Goal: Information Seeking & Learning: Learn about a topic

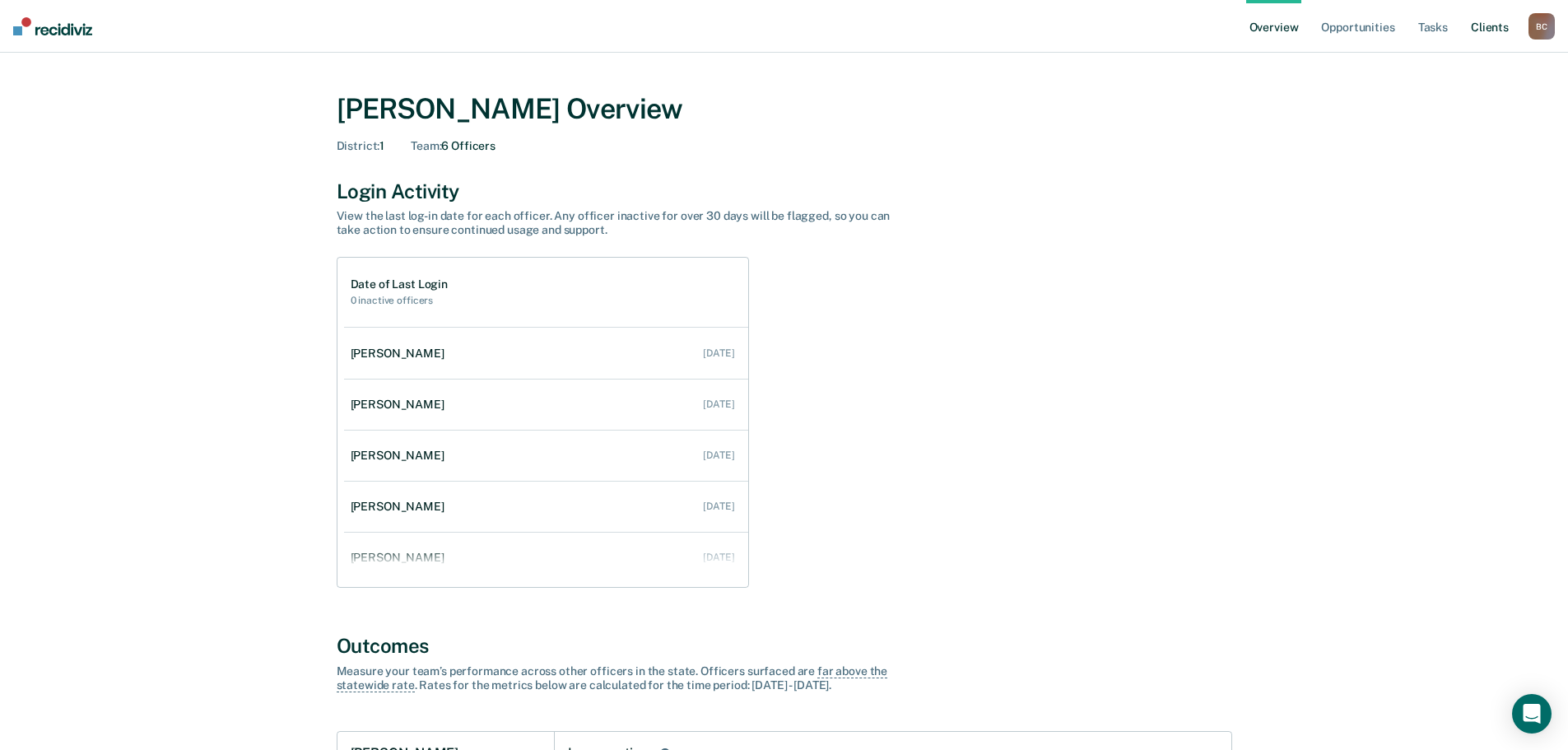
click at [1501, 26] on link "Client s" at bounding box center [1490, 26] width 44 height 53
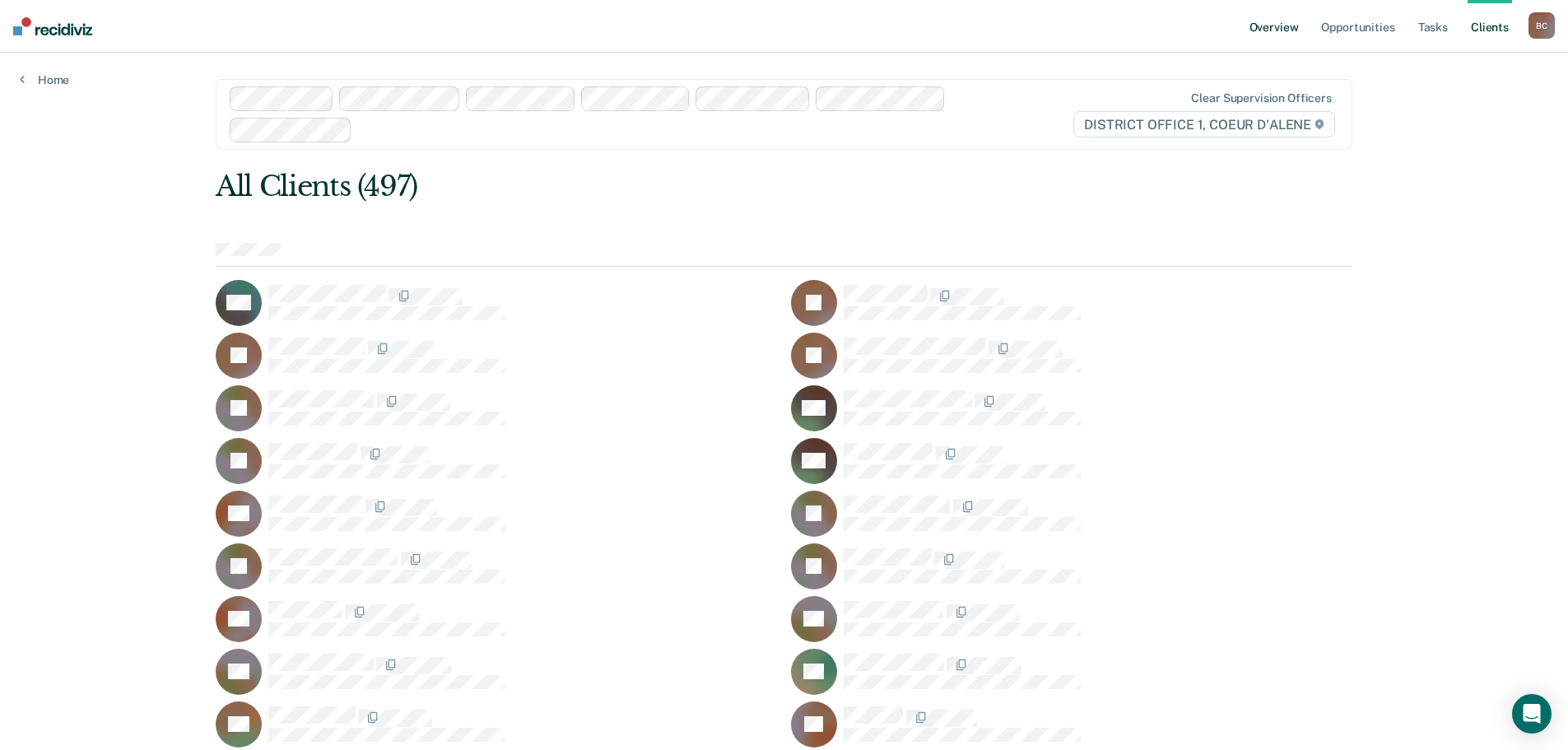
click at [1258, 25] on link "Overview" at bounding box center [1274, 26] width 56 height 53
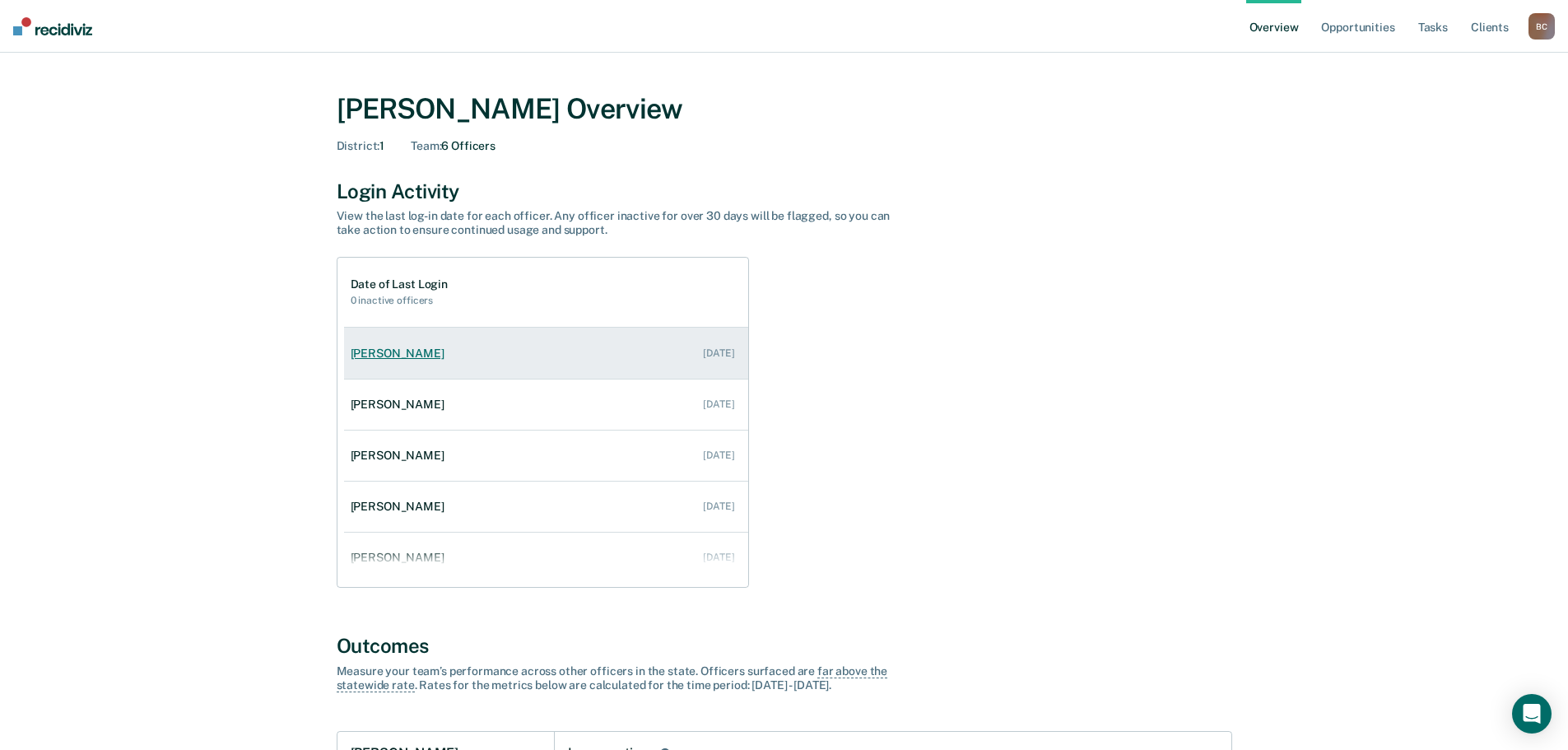
click at [404, 356] on div "[PERSON_NAME]" at bounding box center [401, 353] width 100 height 14
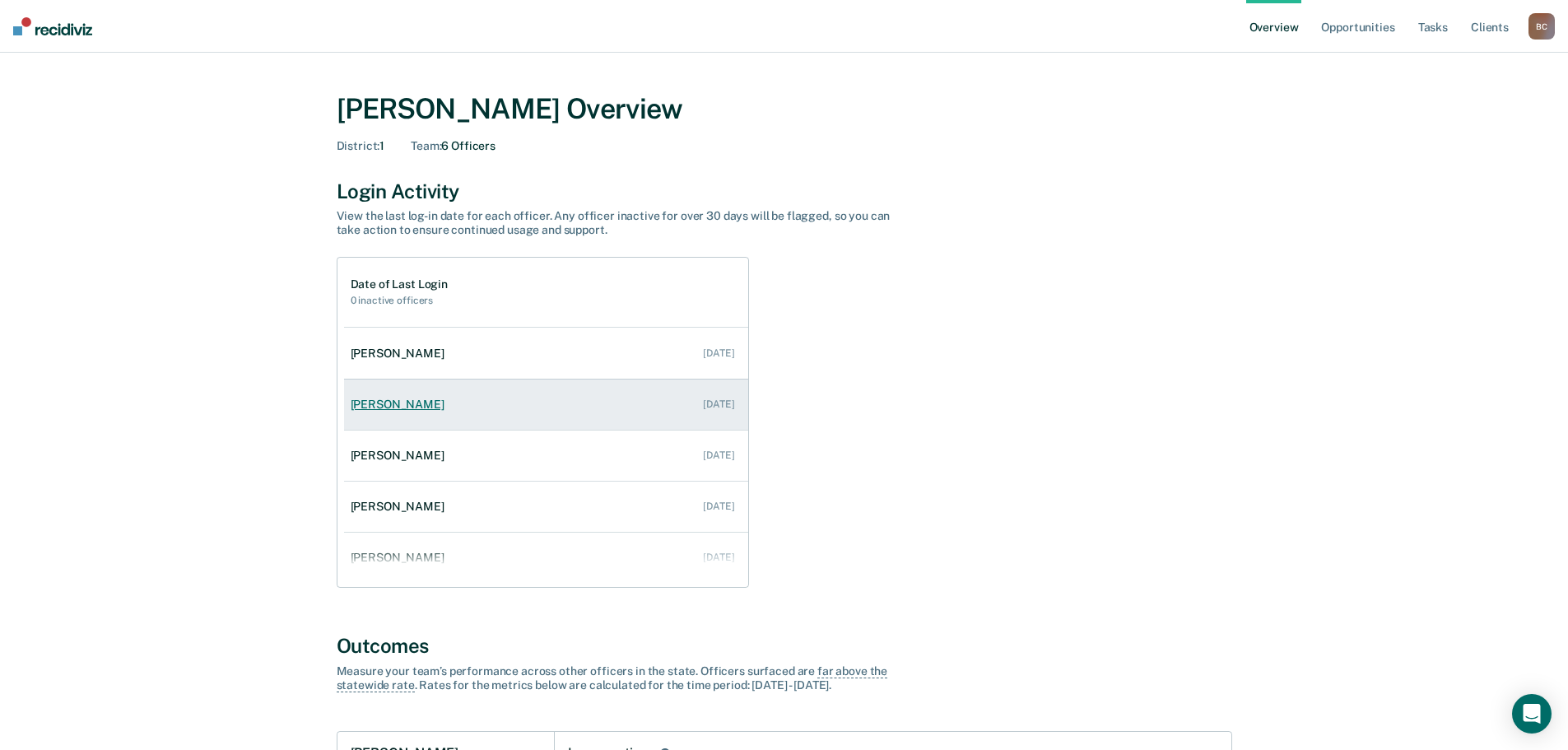
click at [399, 399] on div "[PERSON_NAME]" at bounding box center [401, 404] width 100 height 14
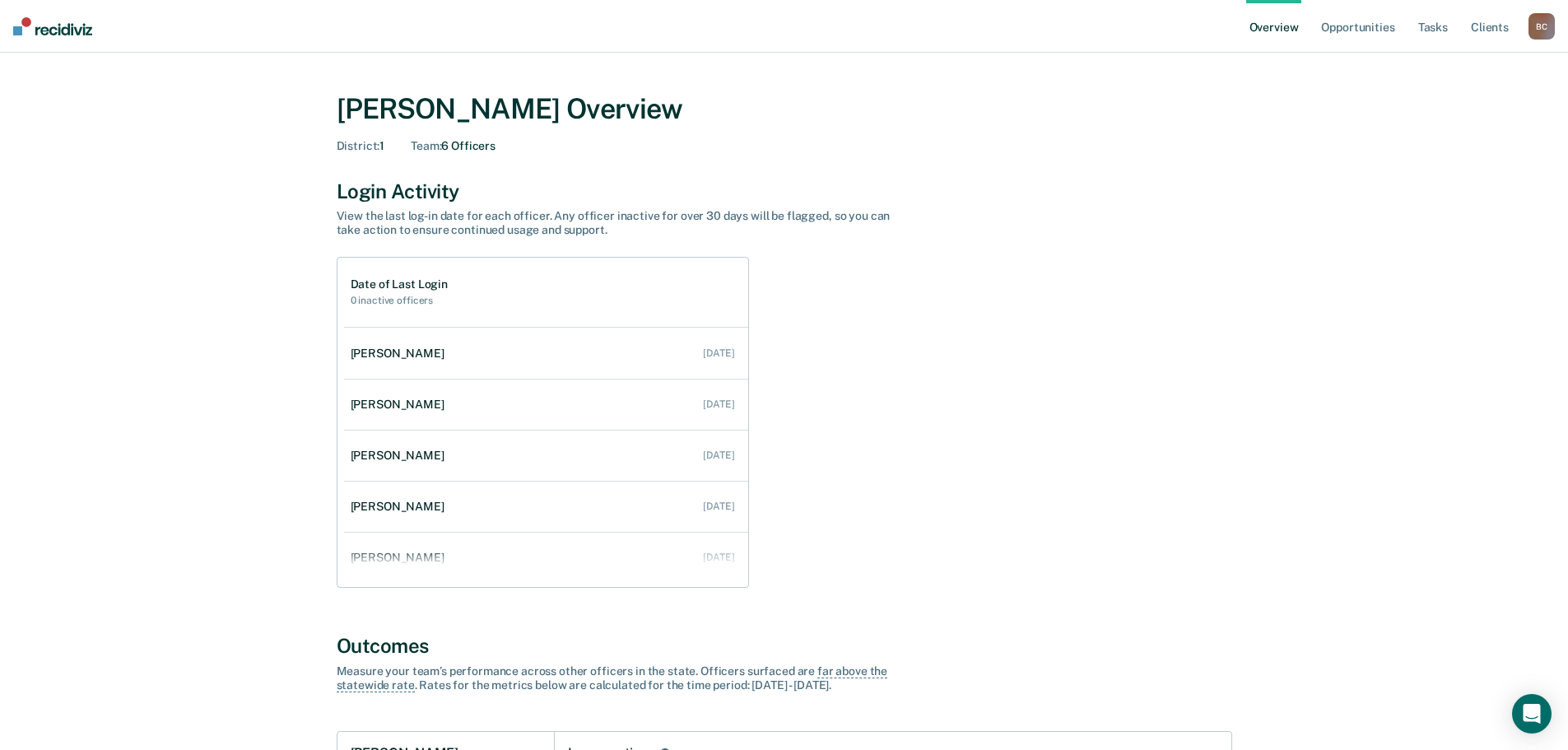
click at [416, 450] on div "[PERSON_NAME]" at bounding box center [401, 455] width 100 height 14
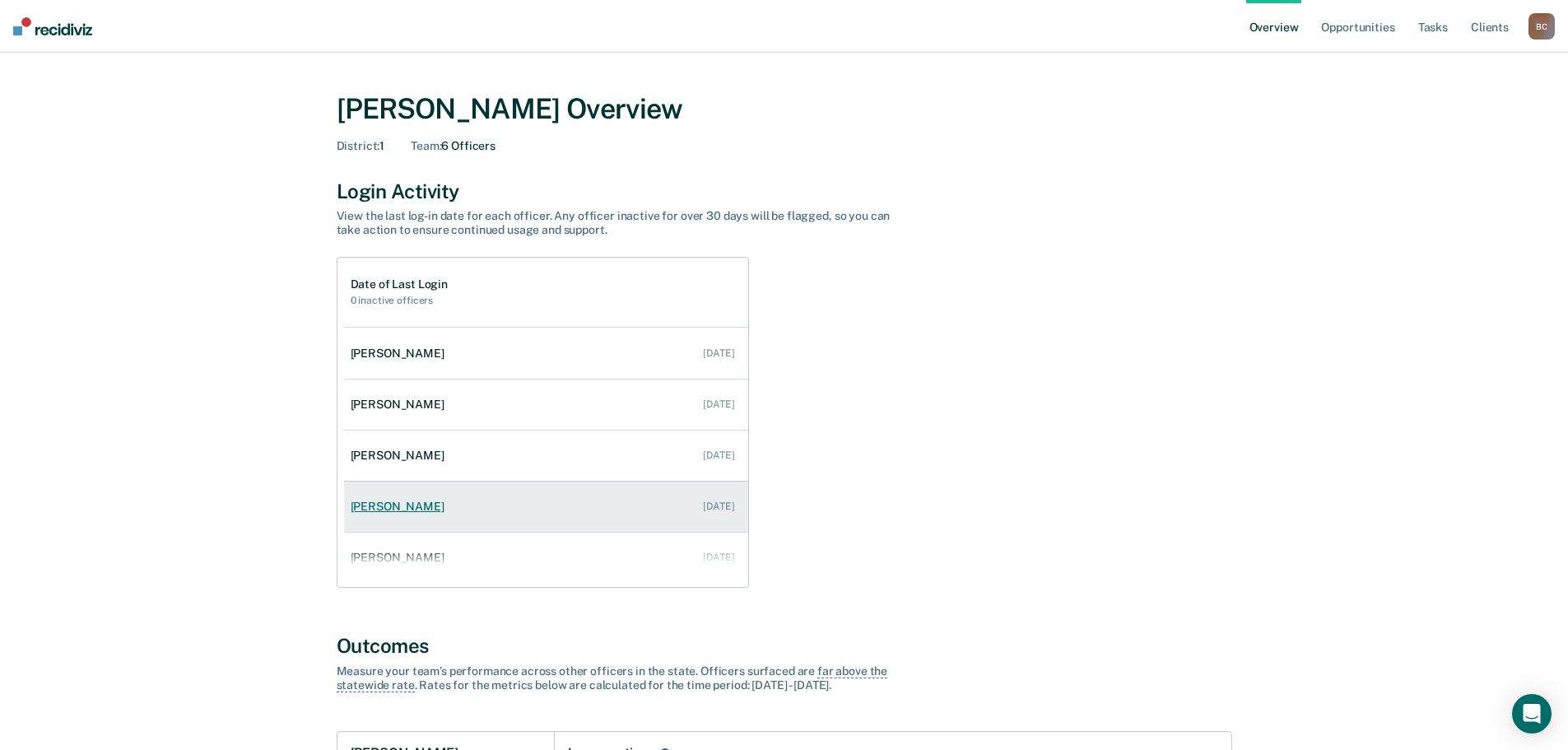
click at [451, 508] on link "[PERSON_NAME] [DATE]" at bounding box center [546, 506] width 404 height 47
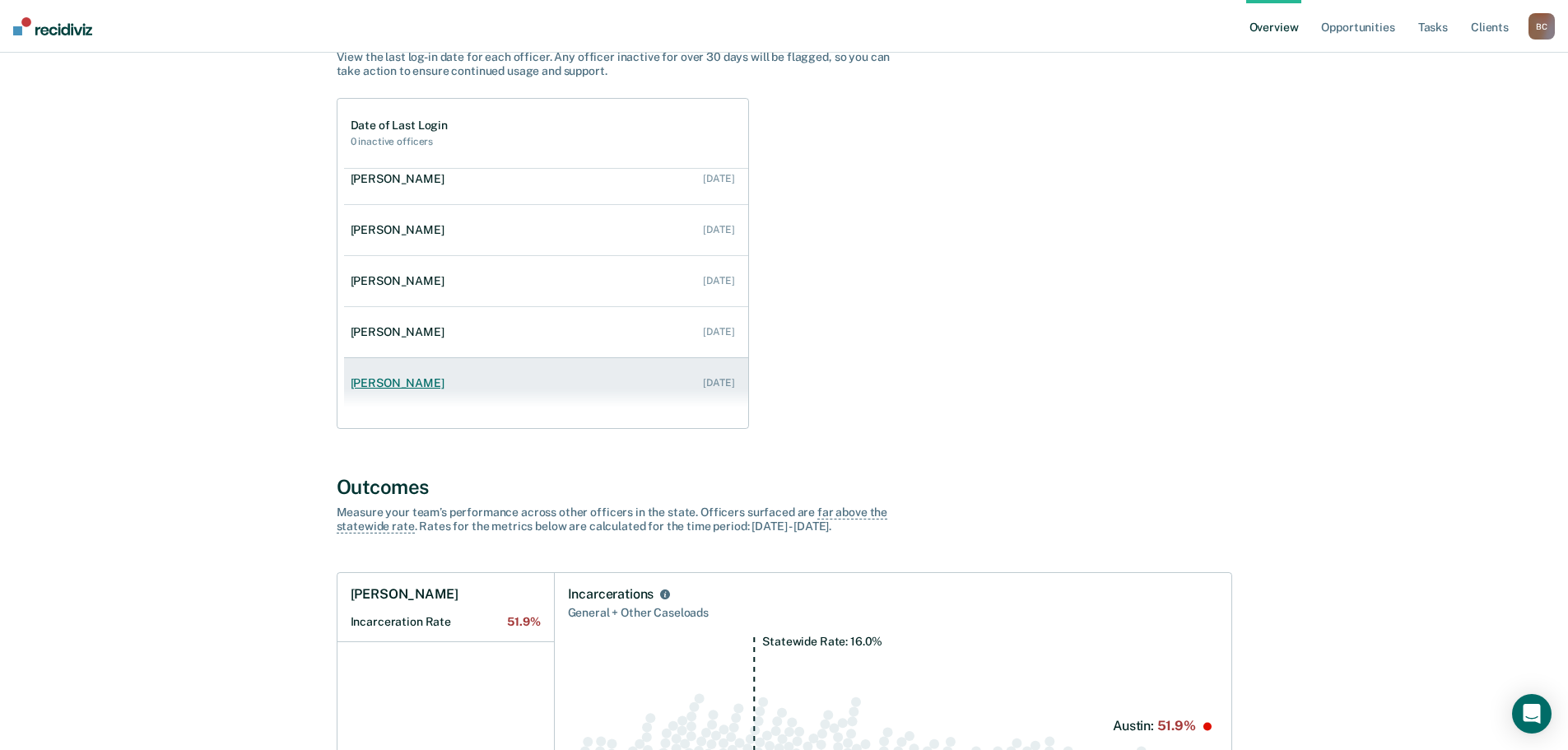
scroll to position [165, 0]
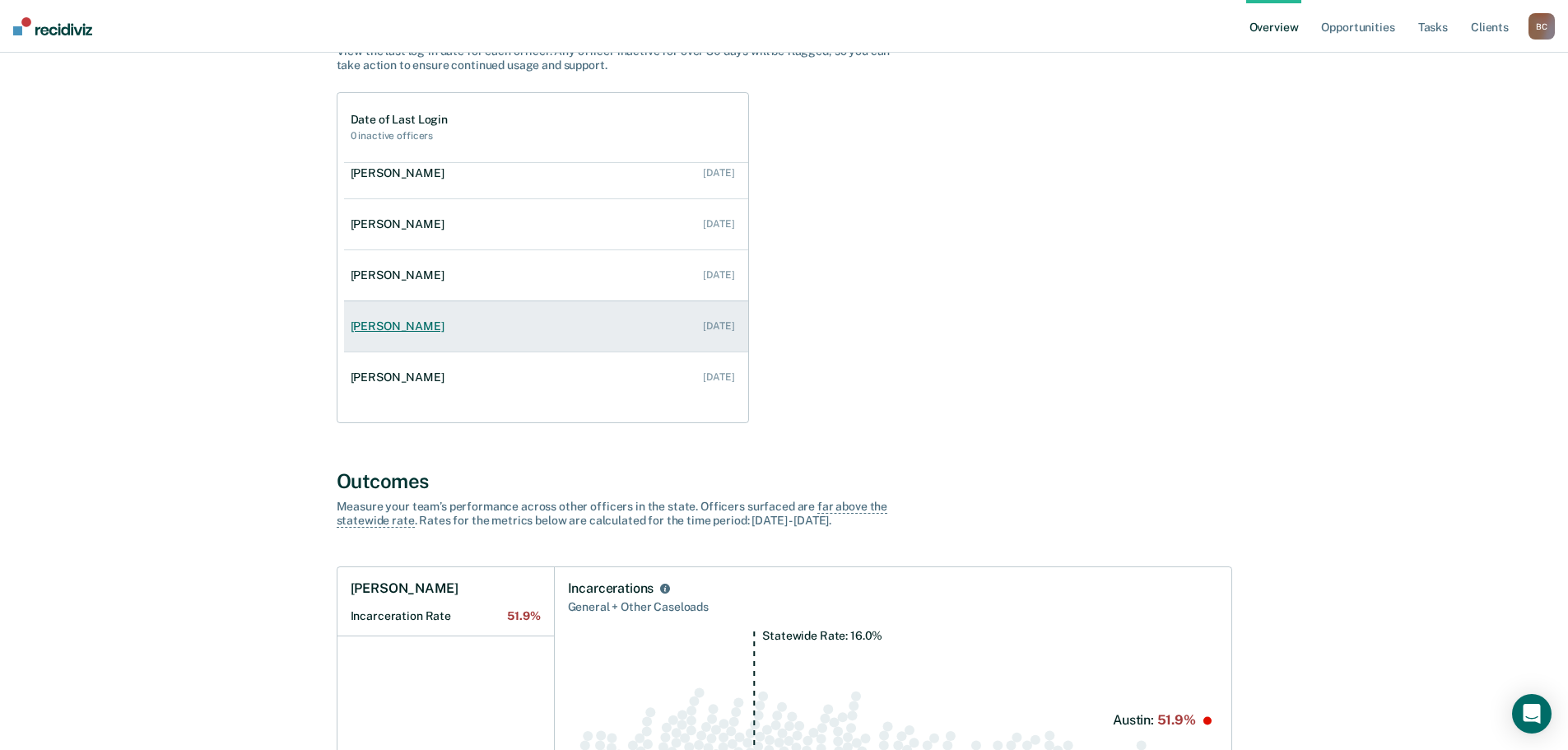
click at [396, 318] on link "[PERSON_NAME] [DATE]" at bounding box center [546, 326] width 404 height 47
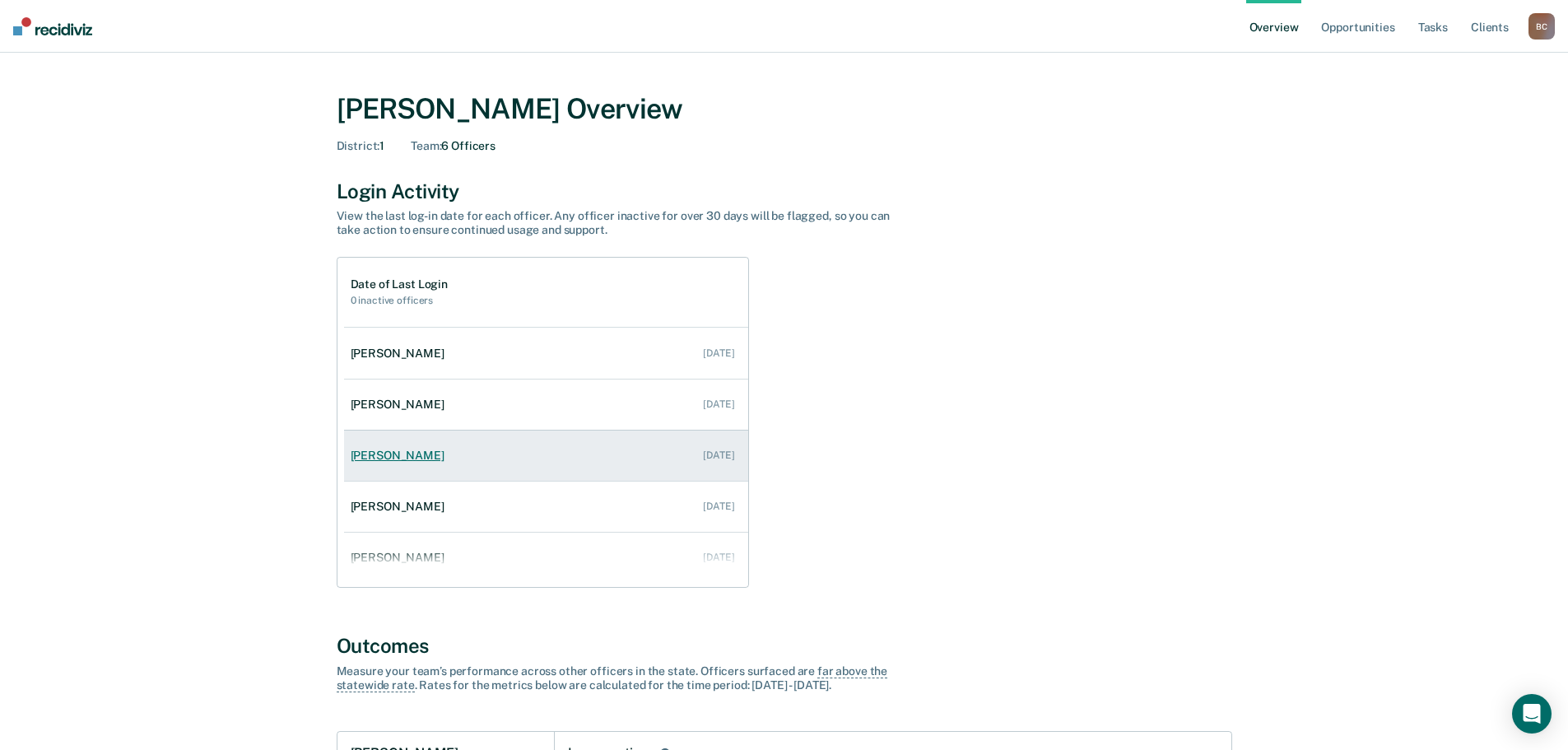
scroll to position [67, 0]
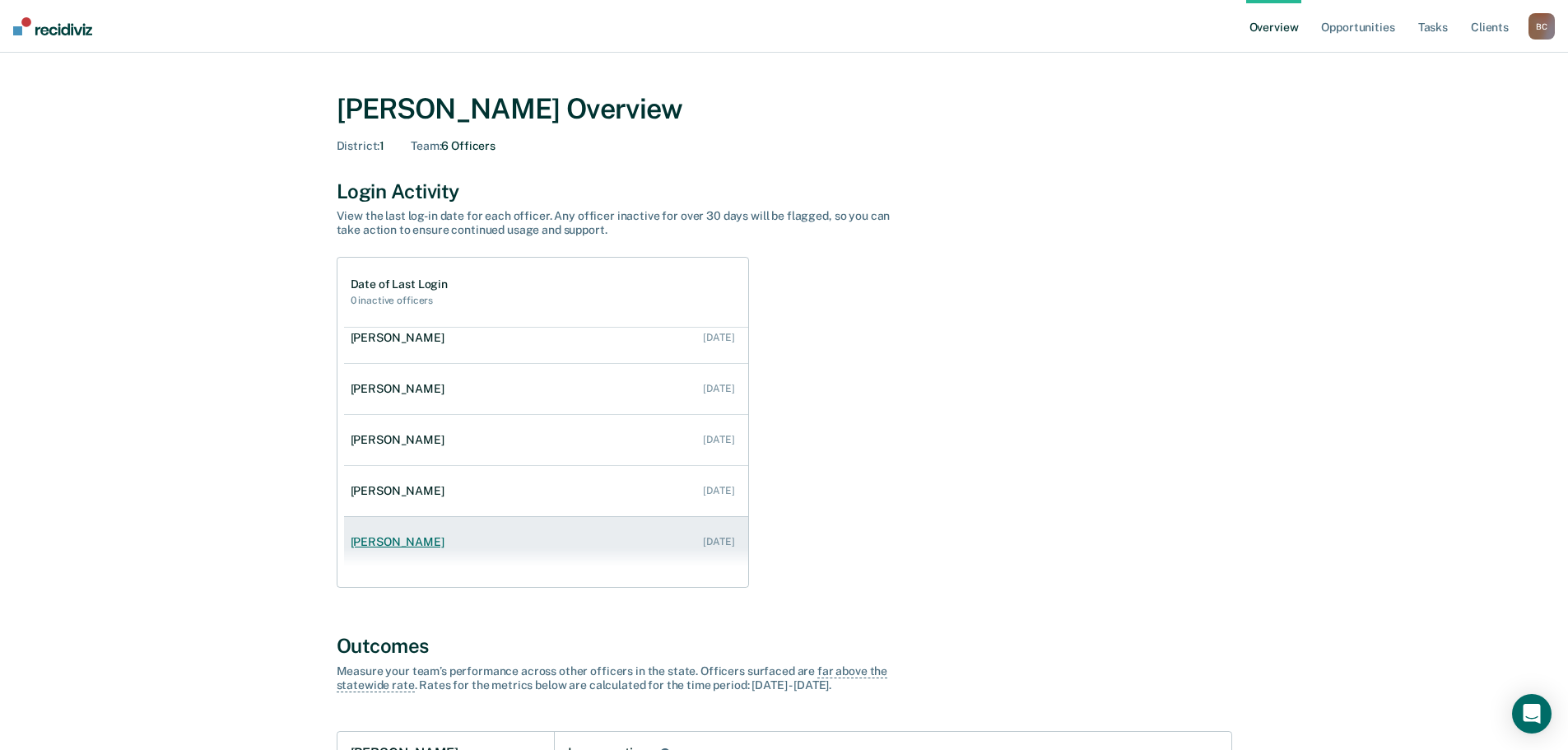
click at [396, 538] on div "[PERSON_NAME]" at bounding box center [401, 542] width 100 height 14
